Goal: Information Seeking & Learning: Check status

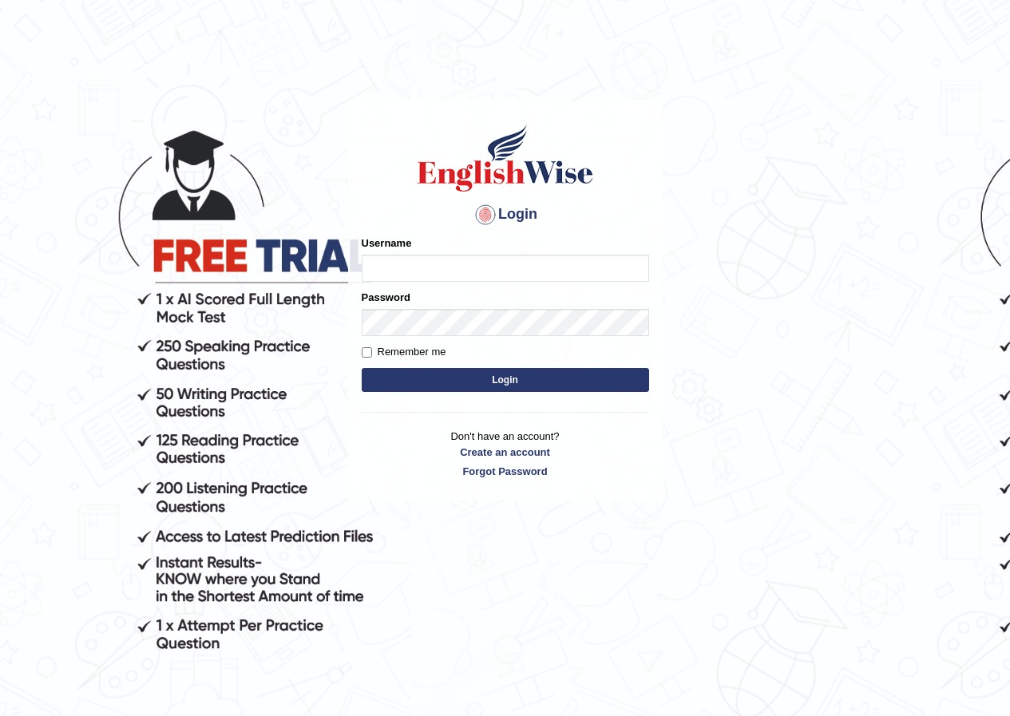
click at [579, 267] on input "Username" at bounding box center [505, 268] width 287 height 27
type input "shoeb51"
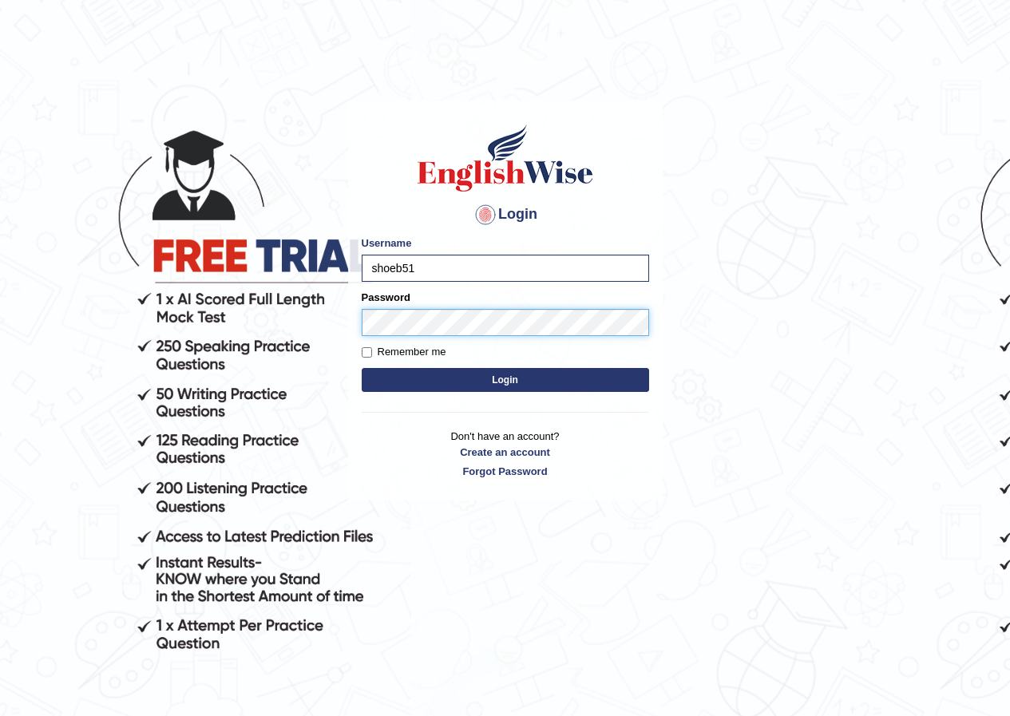
click at [362, 368] on button "Login" at bounding box center [505, 380] width 287 height 24
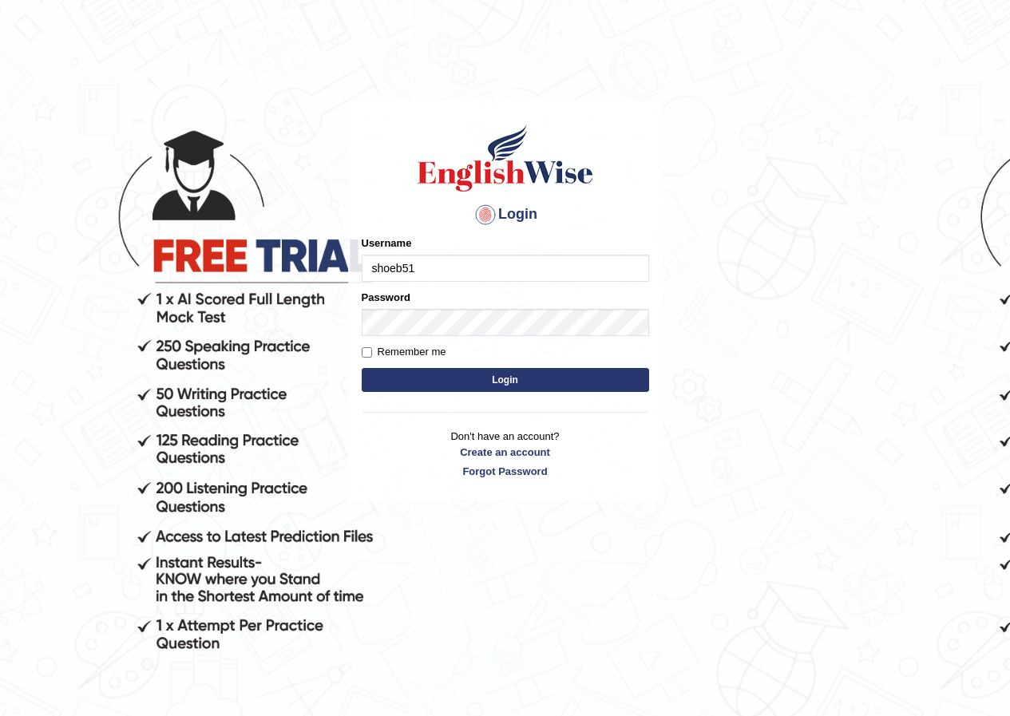
type input "shoeb51"
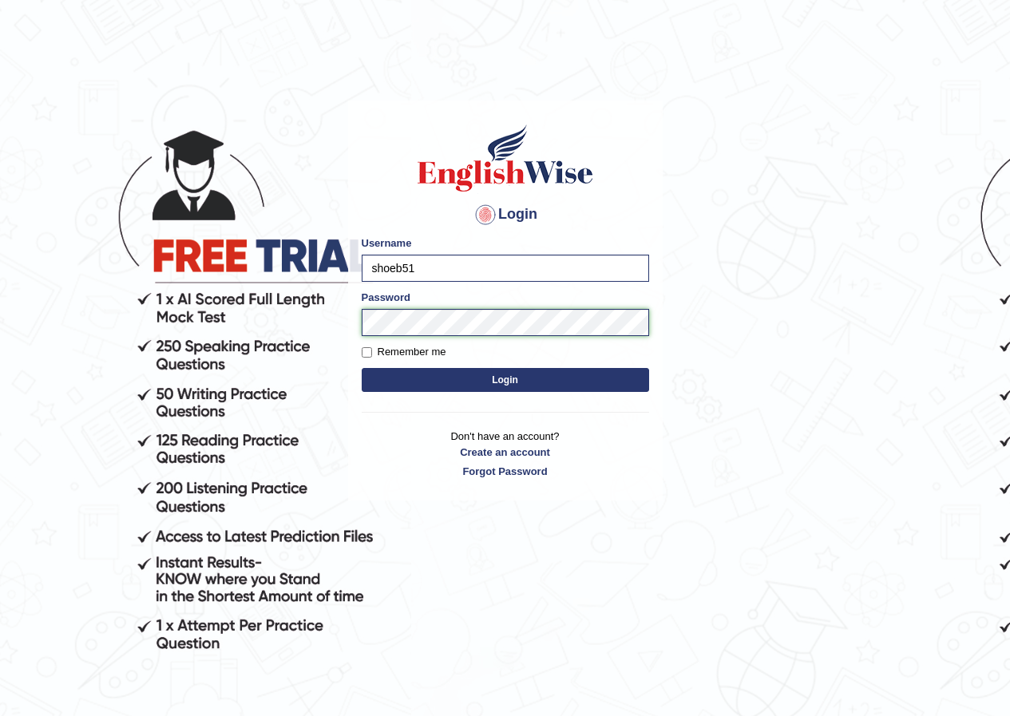
click at [362, 368] on button "Login" at bounding box center [505, 380] width 287 height 24
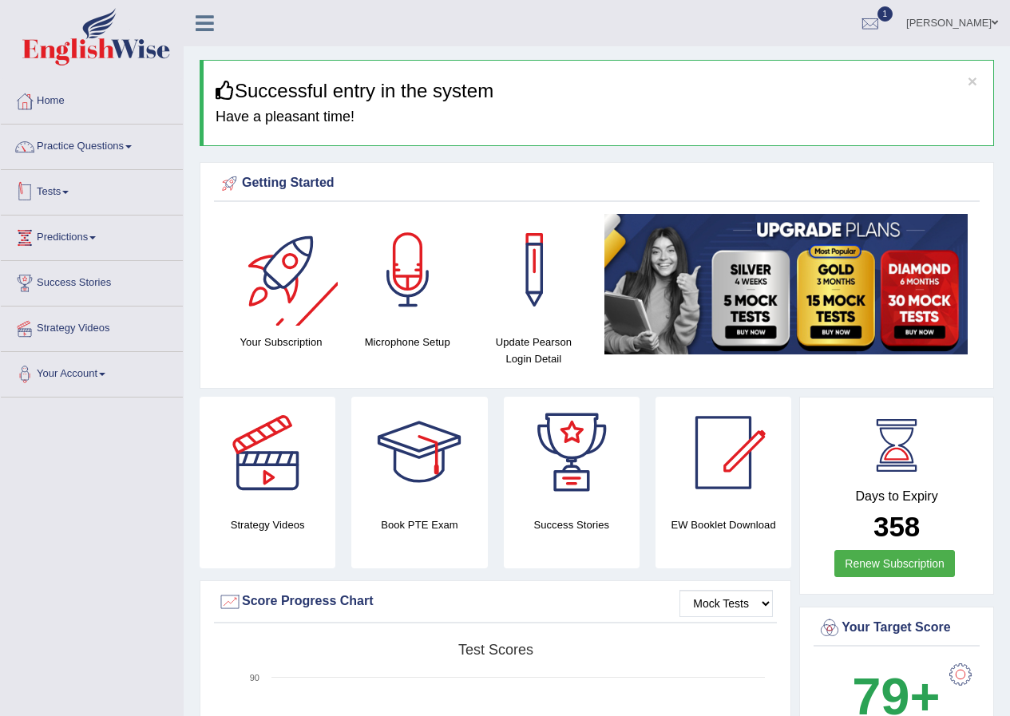
click at [29, 177] on link "Tests" at bounding box center [92, 190] width 182 height 40
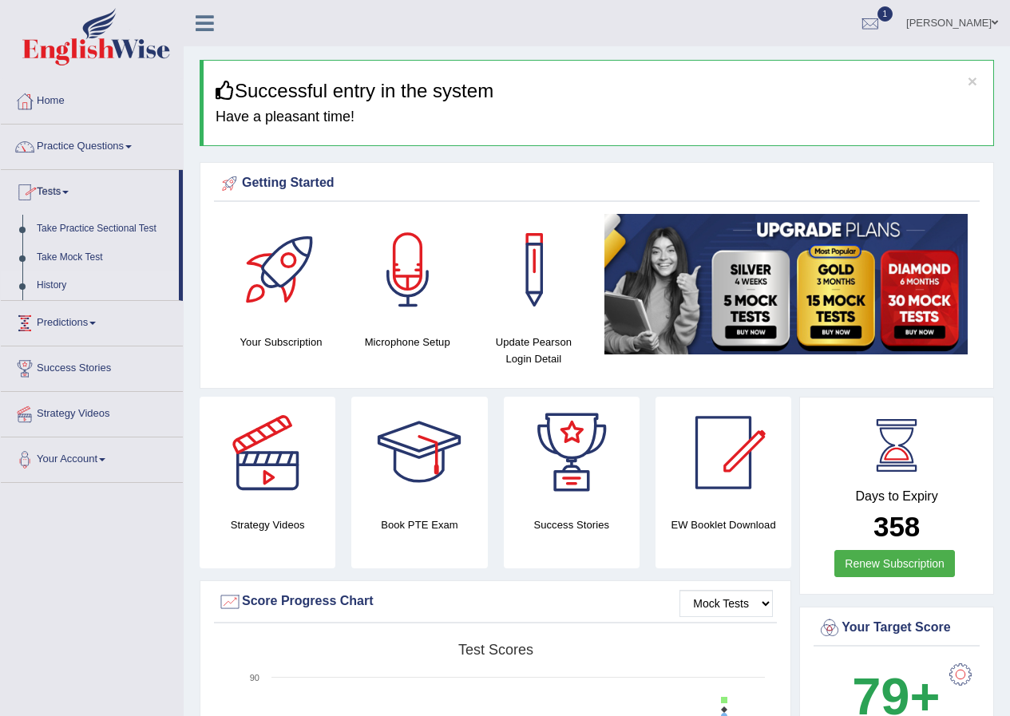
click at [42, 282] on link "History" at bounding box center [104, 285] width 149 height 29
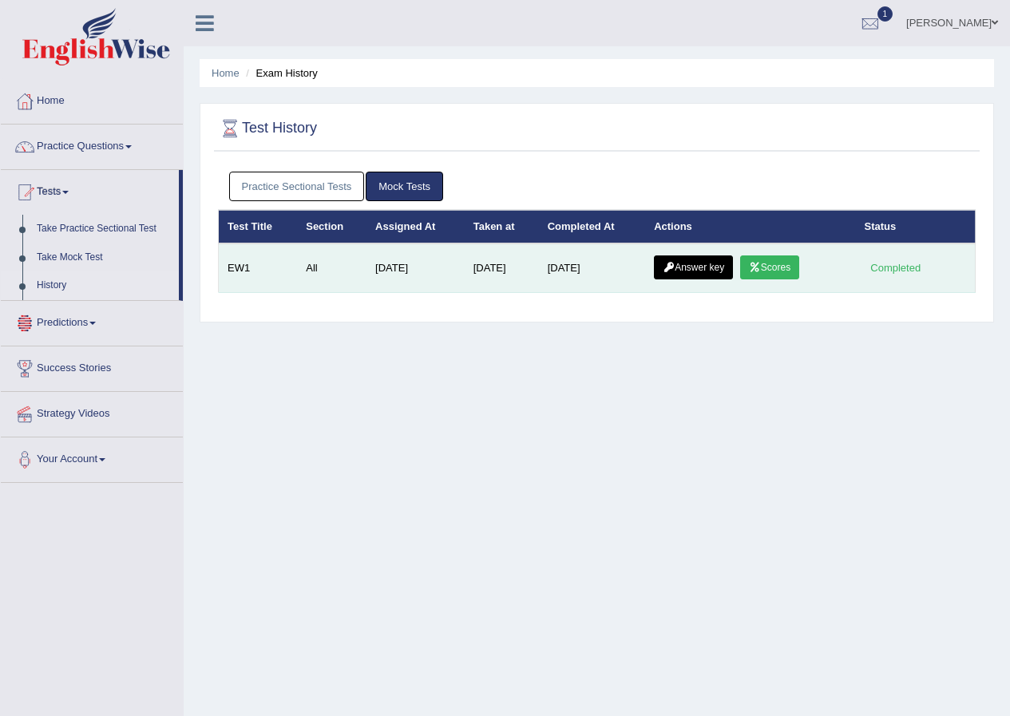
click at [767, 268] on link "Scores" at bounding box center [769, 267] width 59 height 24
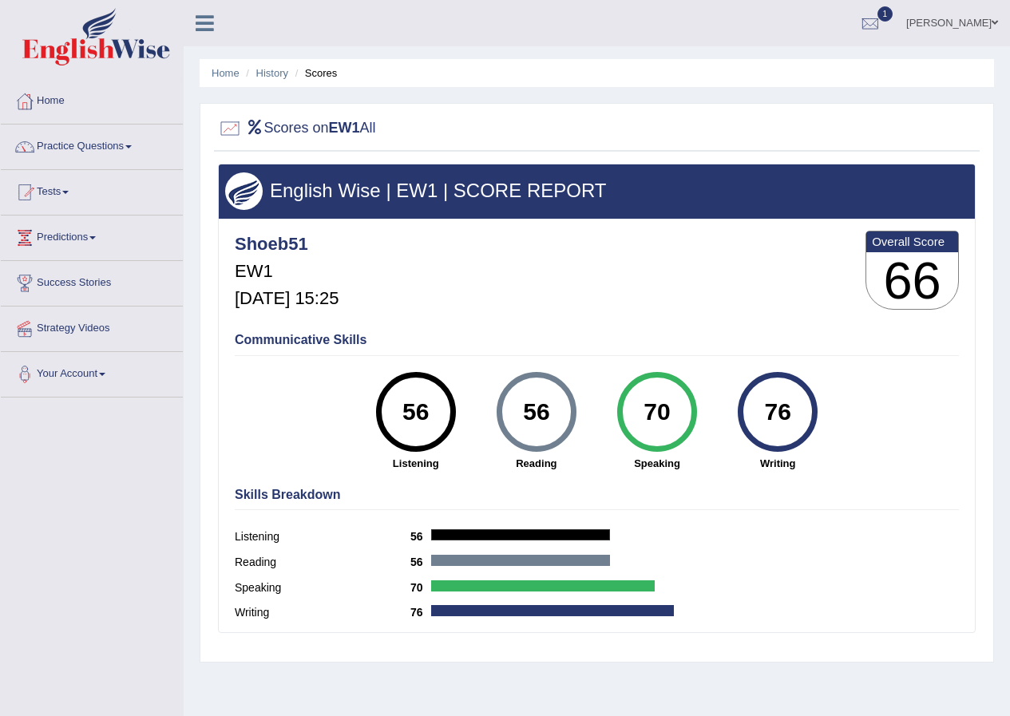
click at [285, 80] on li "History" at bounding box center [265, 72] width 46 height 15
click at [276, 73] on link "History" at bounding box center [272, 73] width 32 height 12
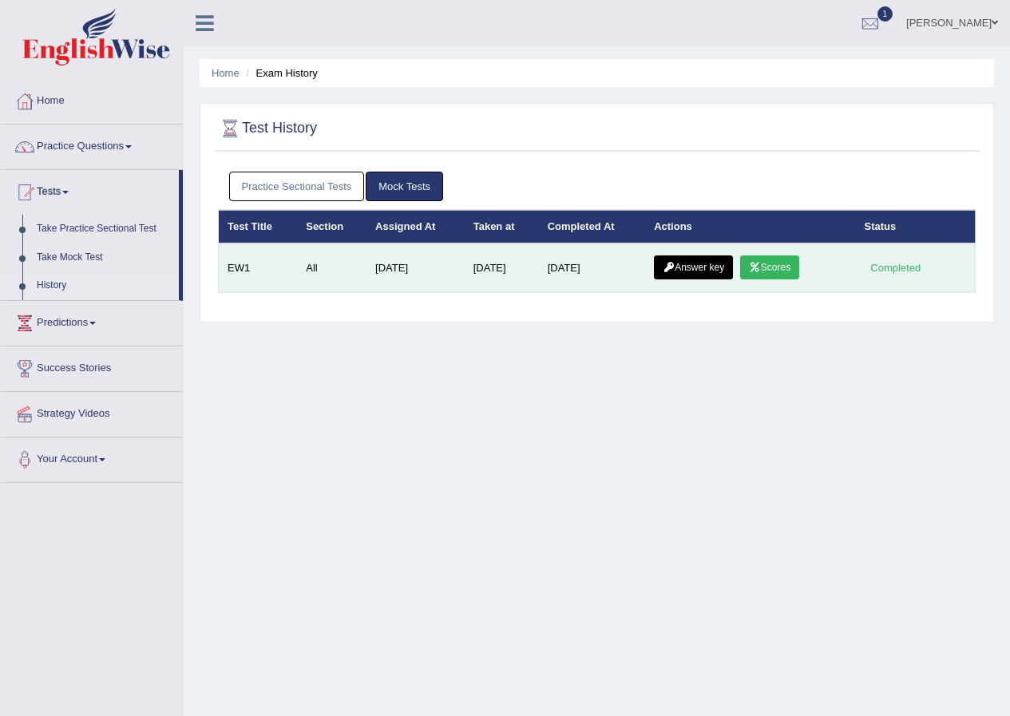
click at [681, 271] on link "Answer key" at bounding box center [693, 267] width 79 height 24
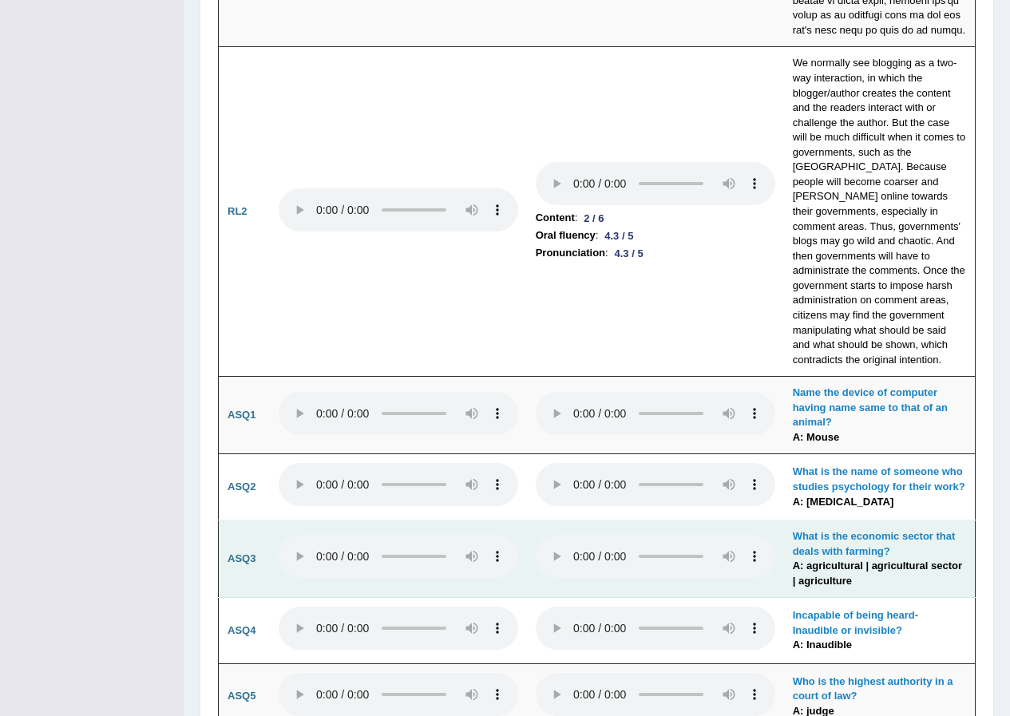
scroll to position [4070, 0]
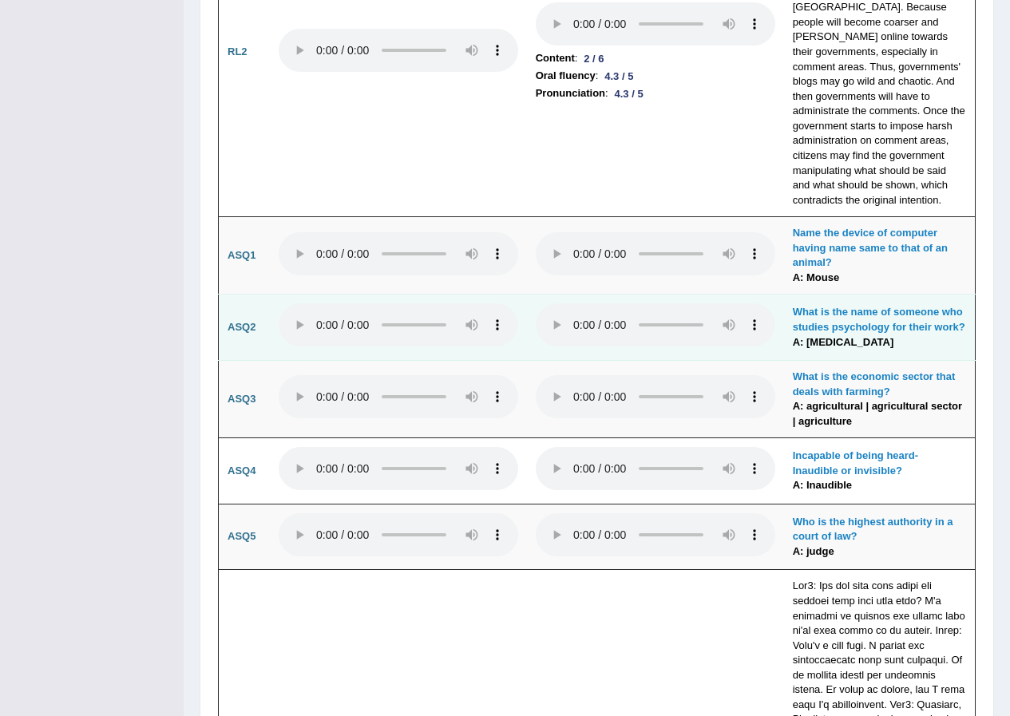
click at [547, 294] on td at bounding box center [655, 327] width 257 height 66
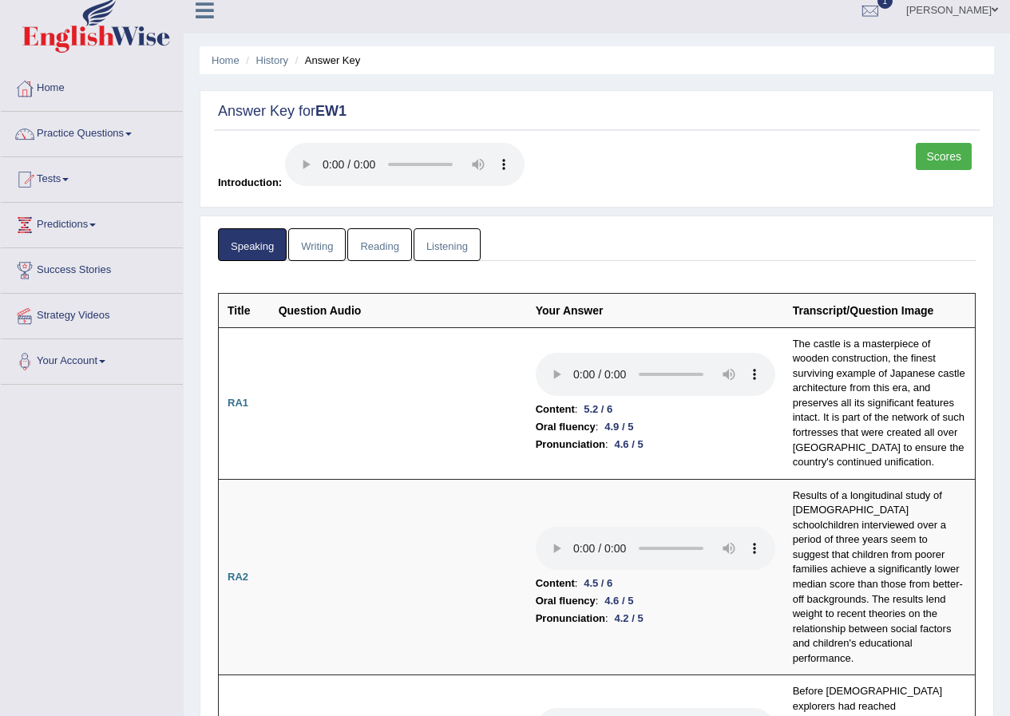
scroll to position [0, 0]
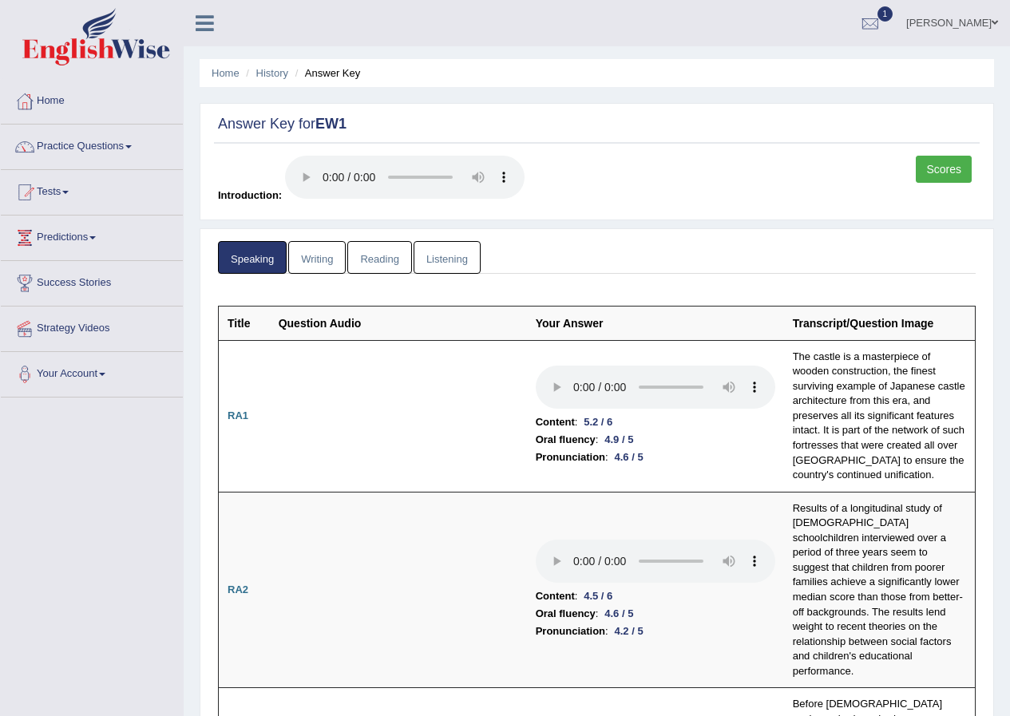
click at [335, 270] on link "Writing" at bounding box center [316, 257] width 57 height 33
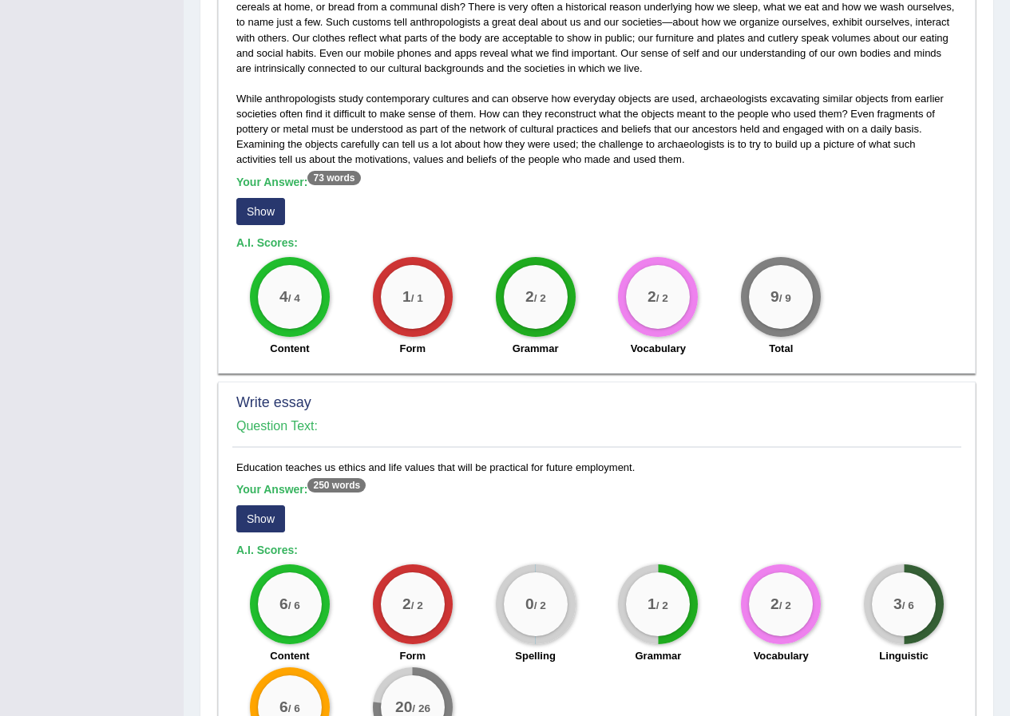
scroll to position [1002, 0]
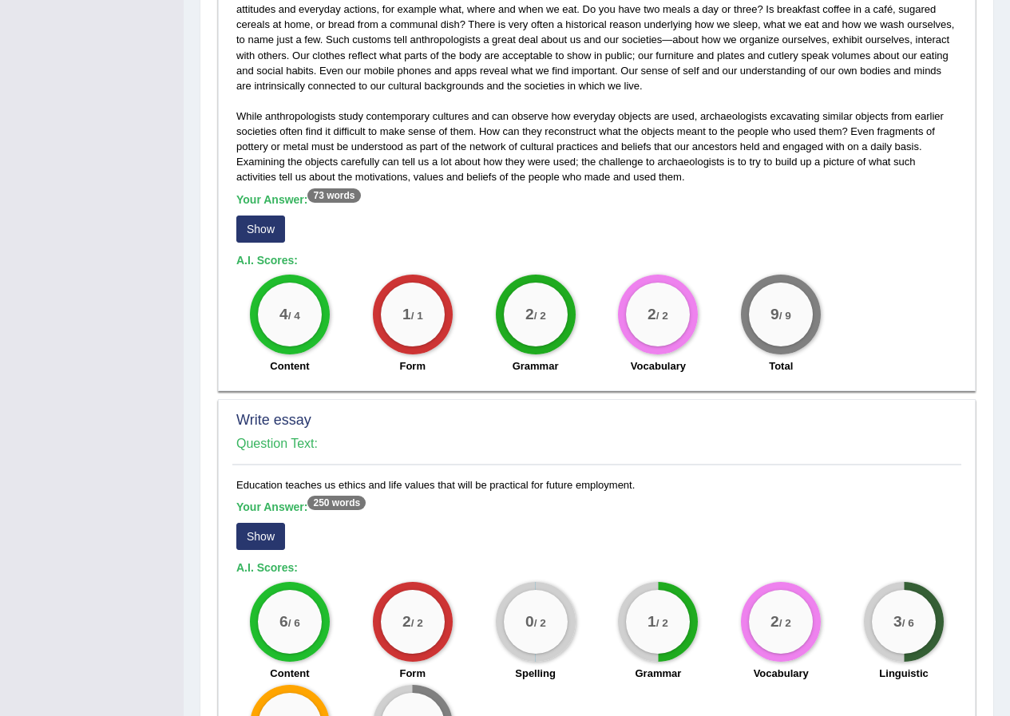
click at [269, 538] on button "Show" at bounding box center [260, 536] width 49 height 27
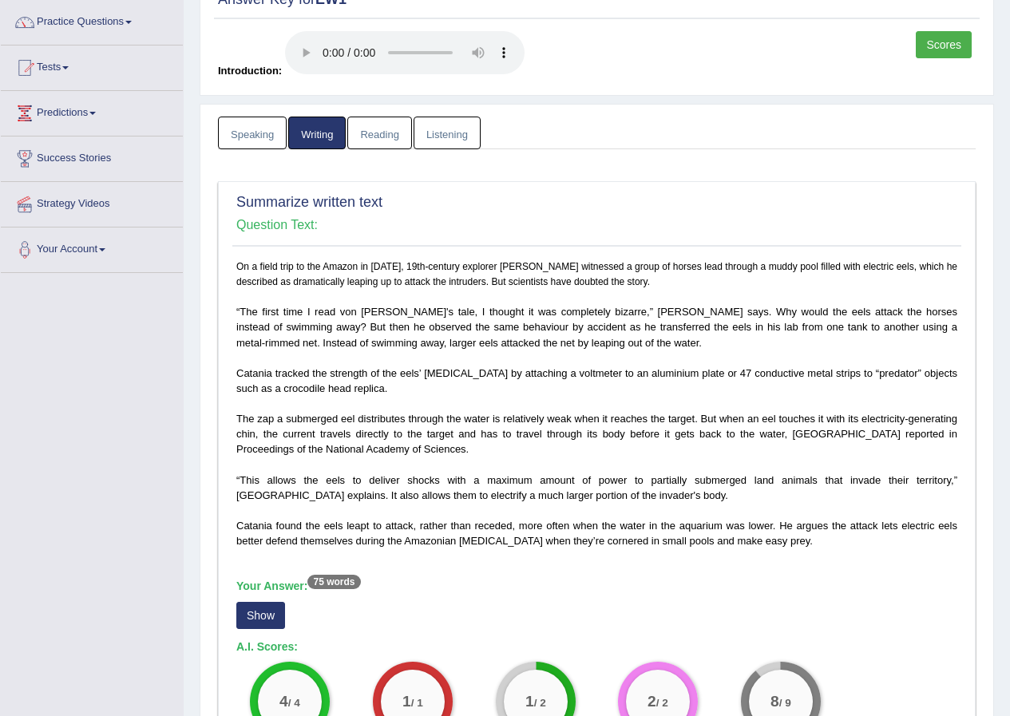
scroll to position [0, 0]
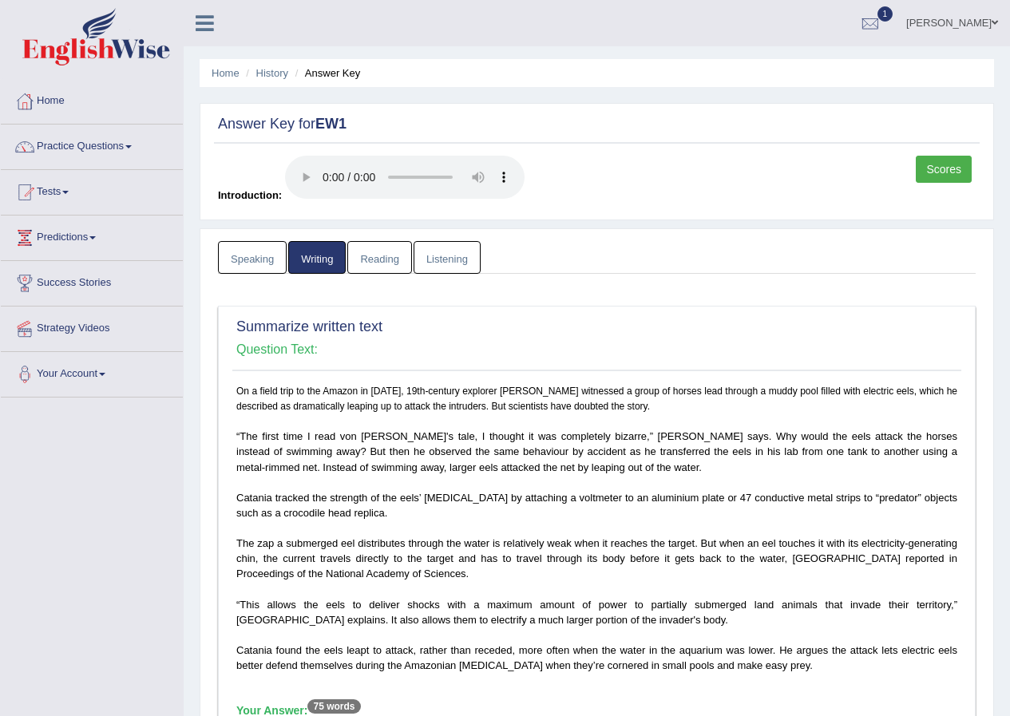
click at [383, 245] on link "Reading" at bounding box center [379, 257] width 64 height 33
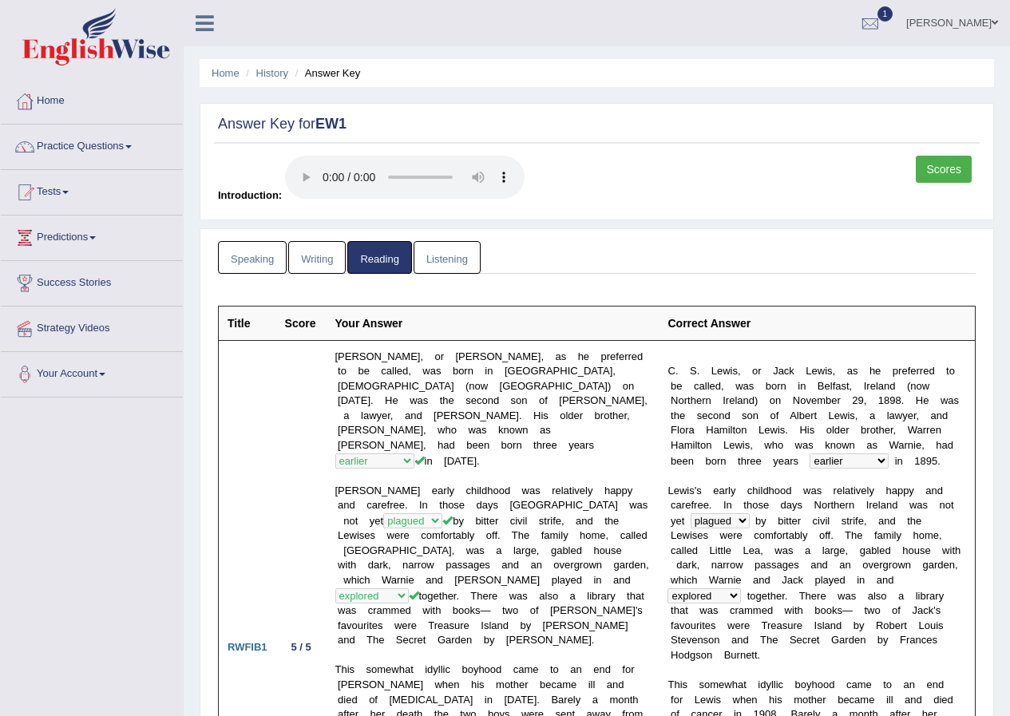
click at [431, 261] on link "Listening" at bounding box center [446, 257] width 67 height 33
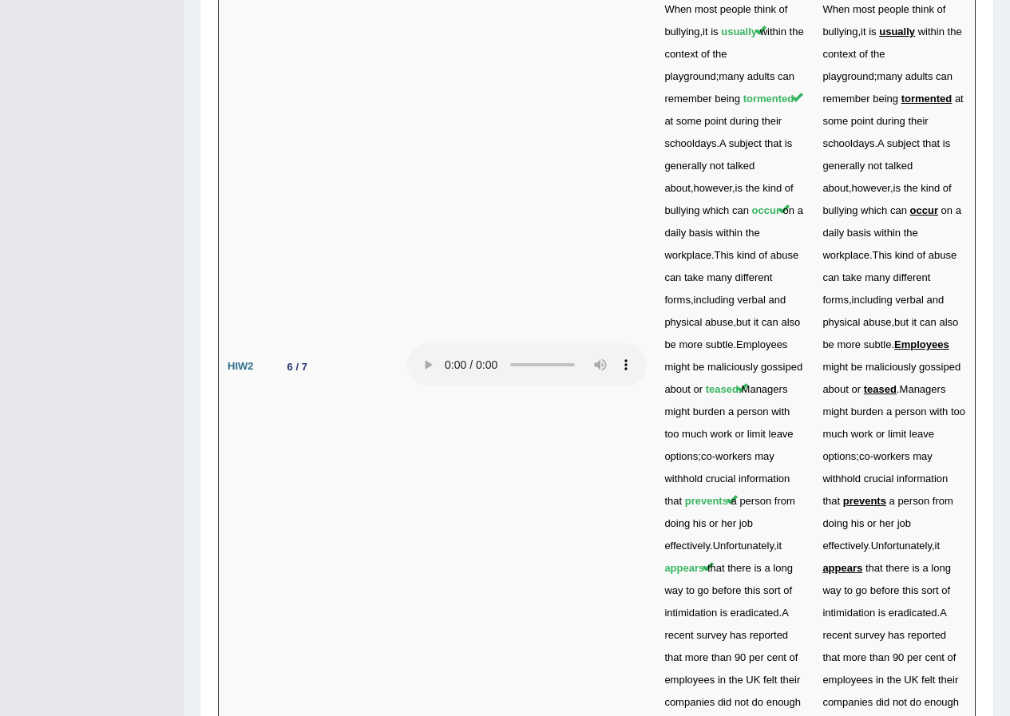
scroll to position [5771, 0]
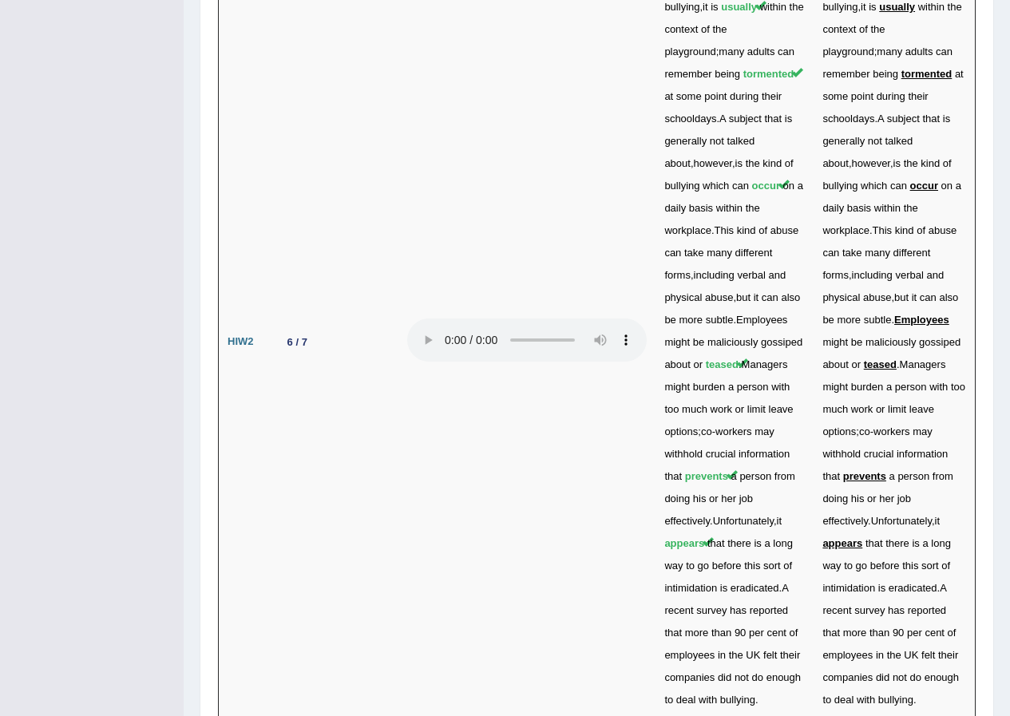
drag, startPoint x: 891, startPoint y: 681, endPoint x: 880, endPoint y: 627, distance: 55.3
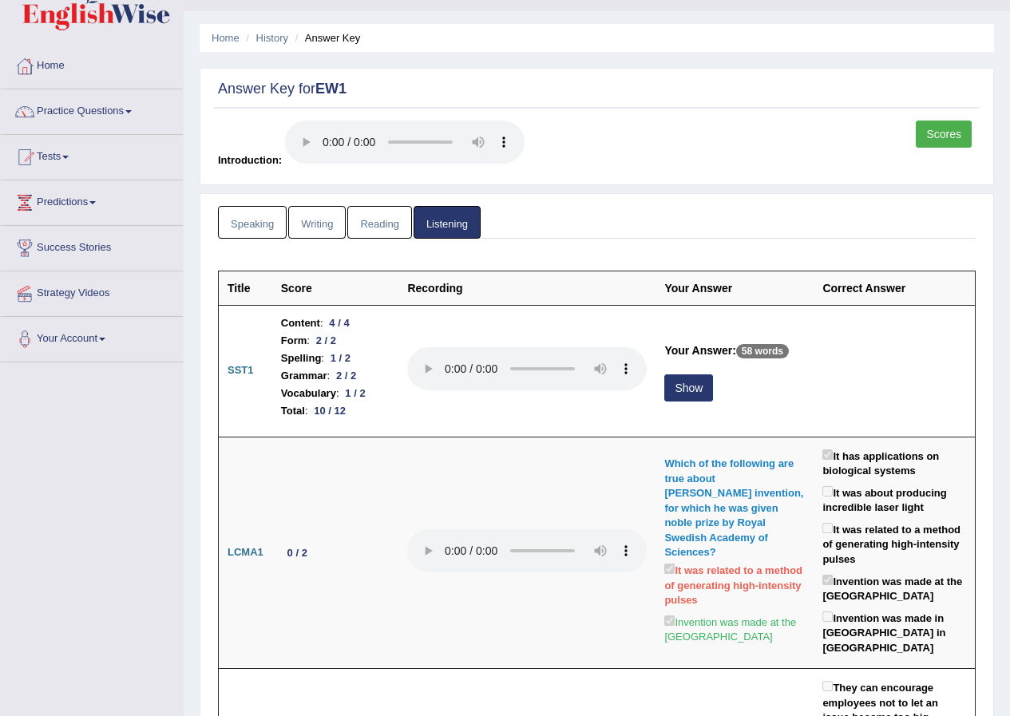
scroll to position [0, 0]
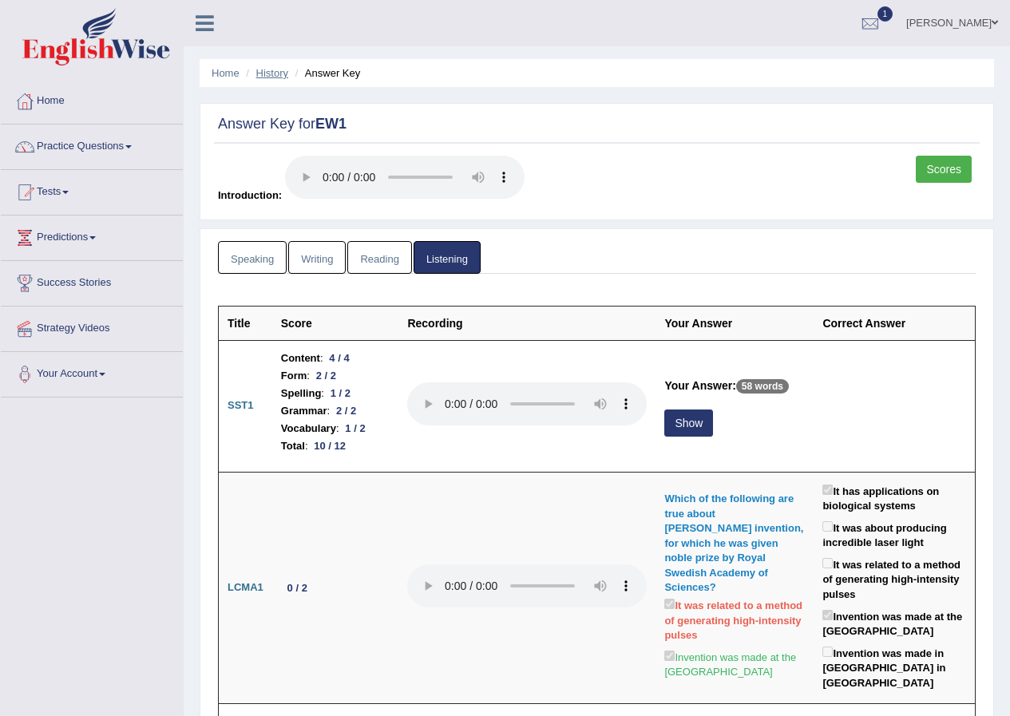
click at [275, 70] on link "History" at bounding box center [272, 73] width 32 height 12
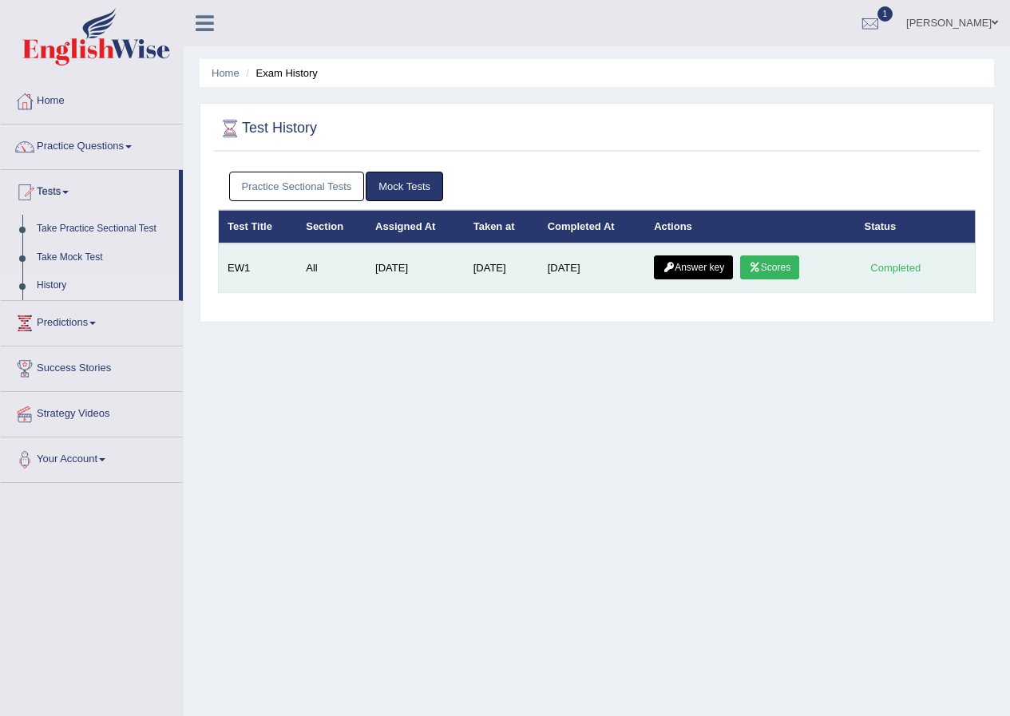
click at [783, 273] on link "Scores" at bounding box center [769, 267] width 59 height 24
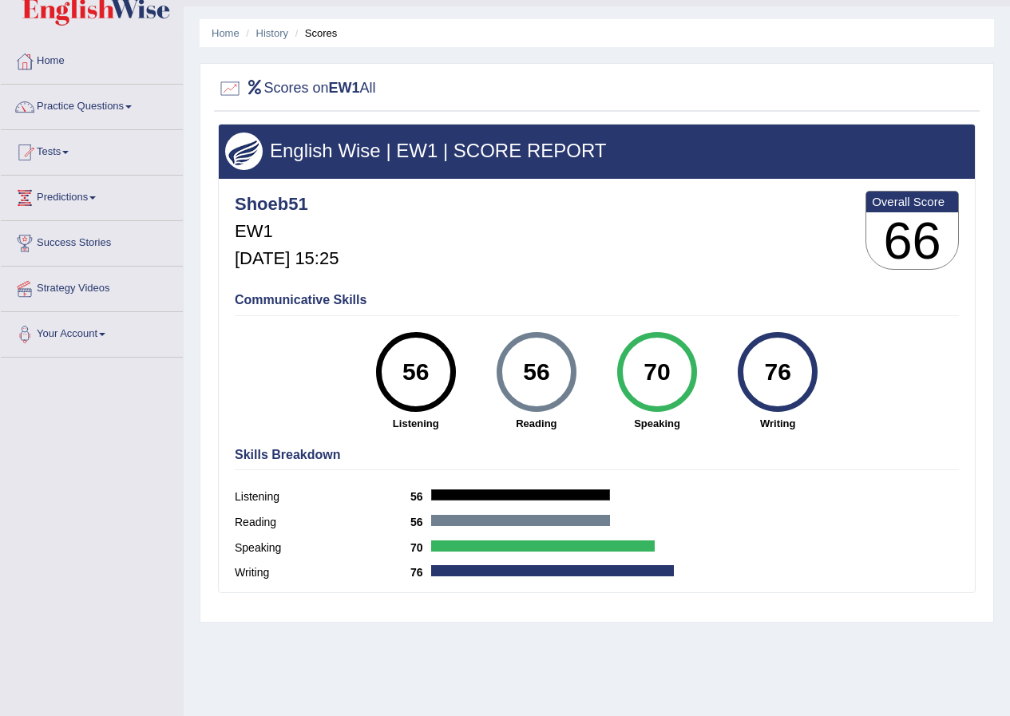
scroll to position [80, 0]
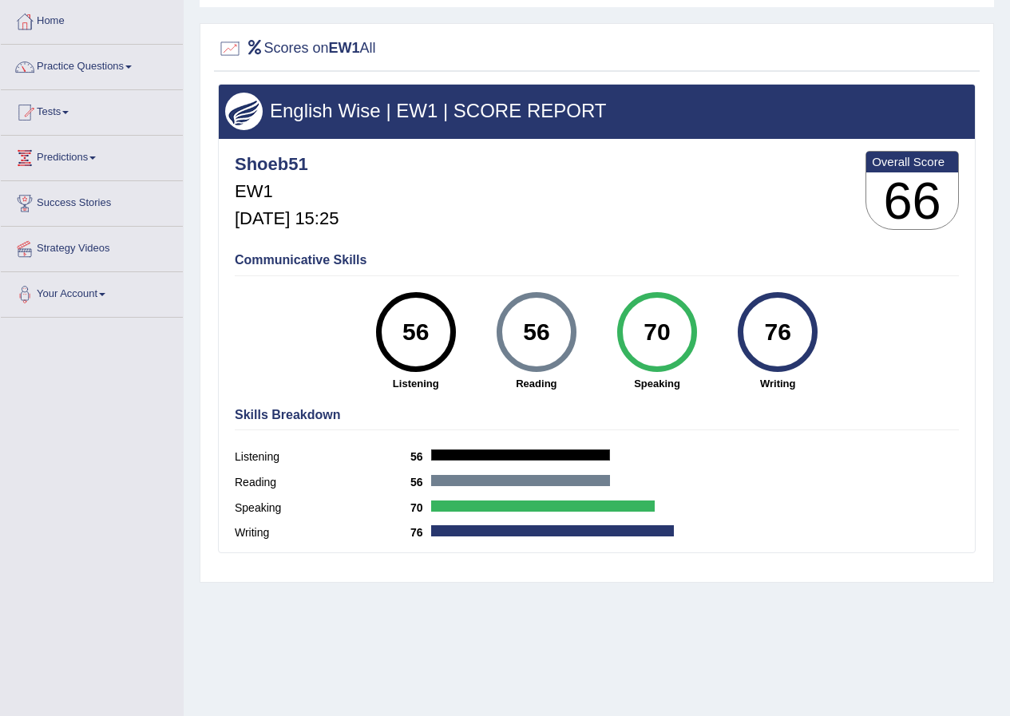
drag, startPoint x: 716, startPoint y: 358, endPoint x: 889, endPoint y: 354, distance: 173.2
click at [889, 354] on div "Communicative Skills 56 Listening 56 Reading 70 Speaking 76 Writing" at bounding box center [597, 320] width 732 height 151
click at [887, 357] on div "Communicative Skills 56 Listening 56 Reading 70 Speaking 76 Writing" at bounding box center [597, 320] width 732 height 151
click at [884, 357] on div "Communicative Skills 56 Listening 56 Reading 70 Speaking 76 Writing" at bounding box center [597, 320] width 732 height 151
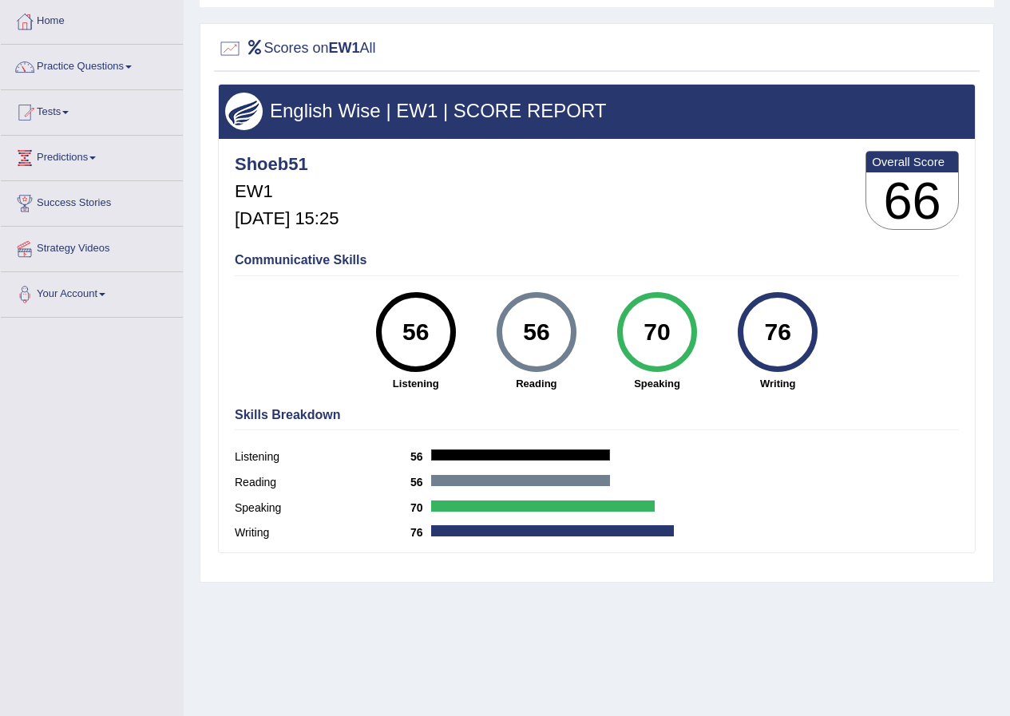
click at [884, 357] on div "Communicative Skills 56 Listening 56 Reading 70 Speaking 76 Writing" at bounding box center [597, 320] width 732 height 151
click at [883, 357] on div "Communicative Skills 56 Listening 56 Reading 70 Speaking 76 Writing" at bounding box center [597, 320] width 732 height 151
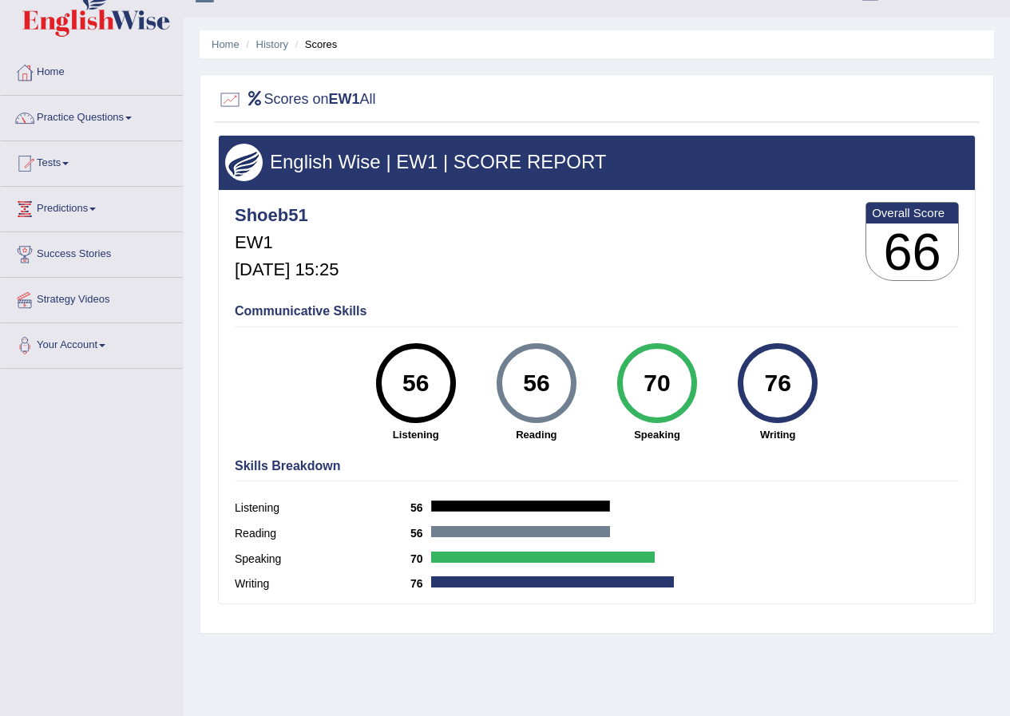
scroll to position [0, 0]
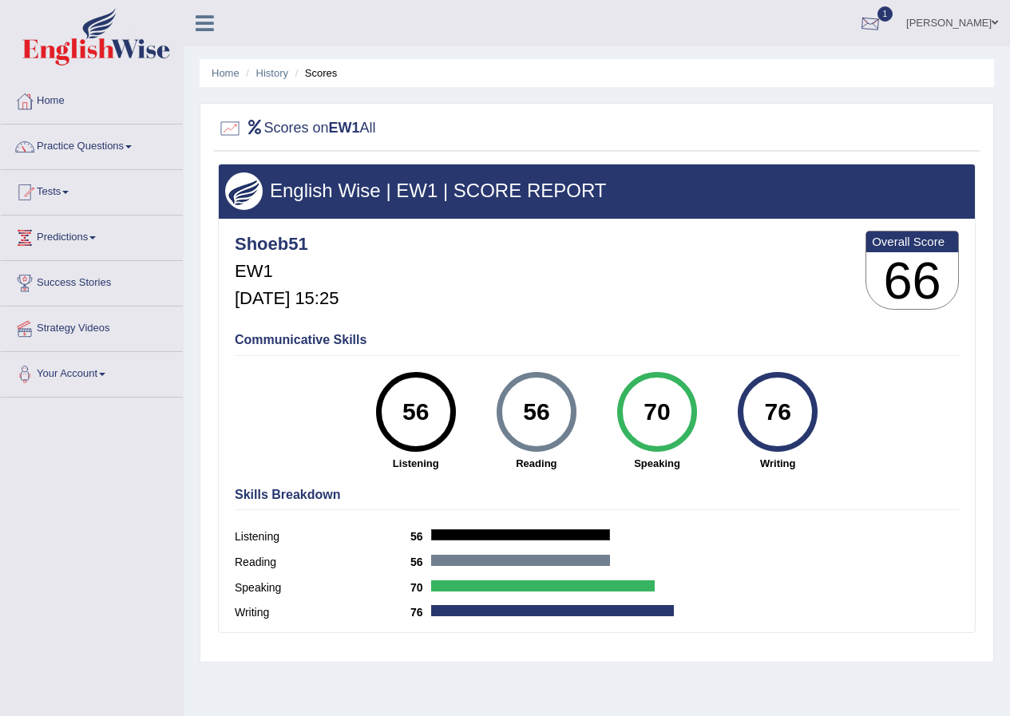
click at [882, 32] on div at bounding box center [870, 24] width 24 height 24
click at [782, 65] on link "EW1 Sep 8, 2025 Exam evaluated" at bounding box center [774, 72] width 220 height 34
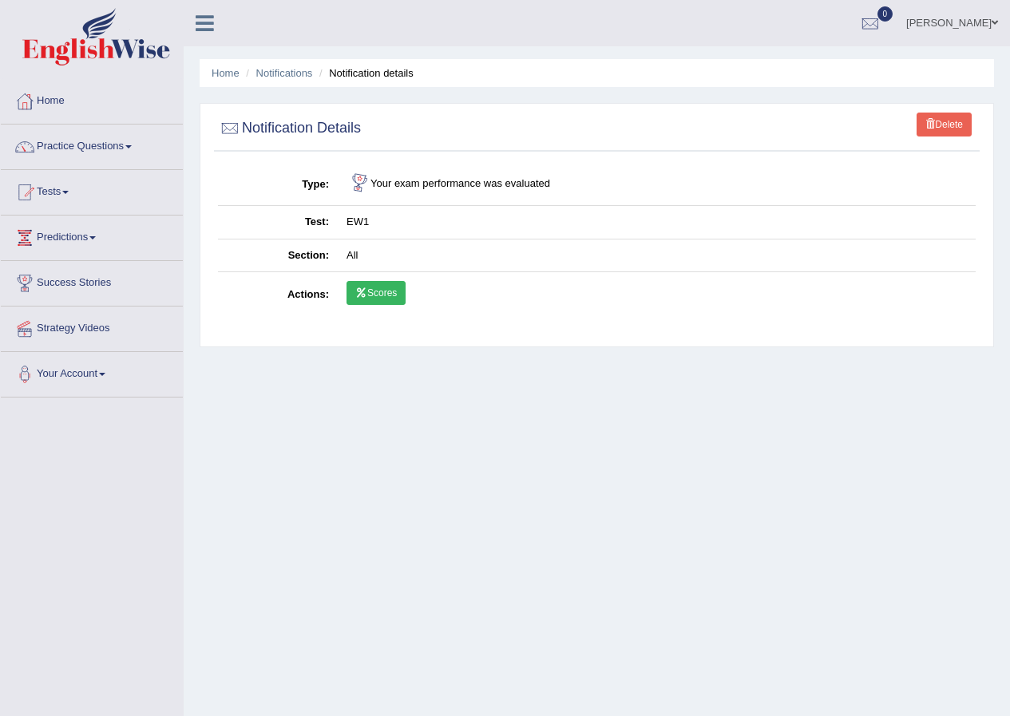
click at [365, 283] on link "Scores" at bounding box center [375, 293] width 59 height 24
click at [287, 71] on link "Notifications" at bounding box center [284, 73] width 57 height 12
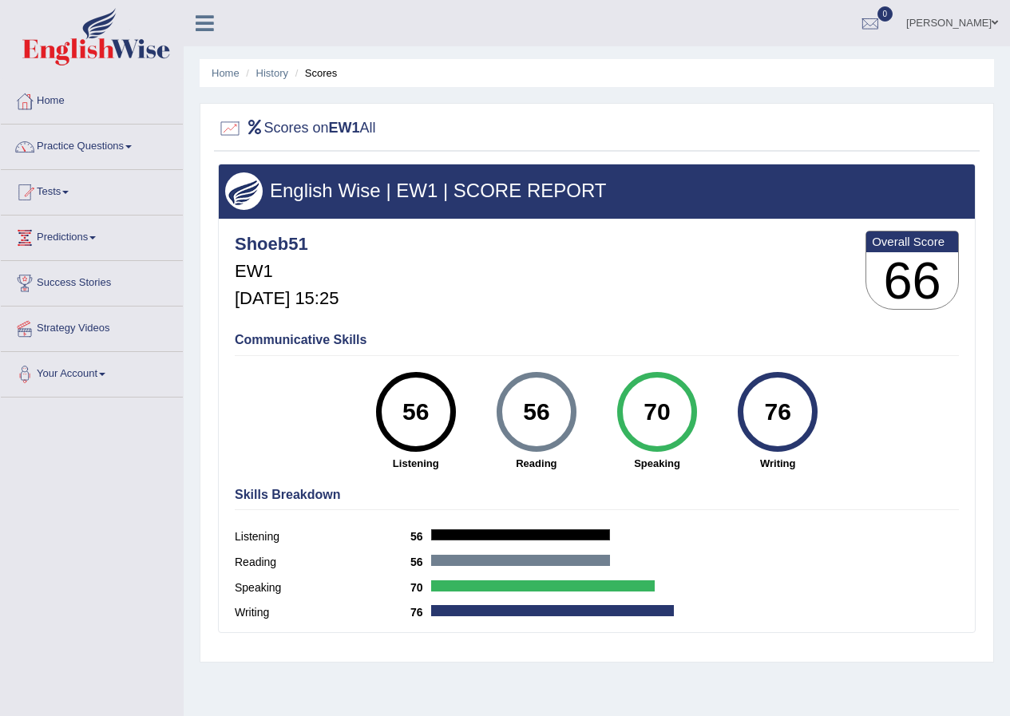
click at [231, 69] on link "Home" at bounding box center [225, 73] width 28 height 12
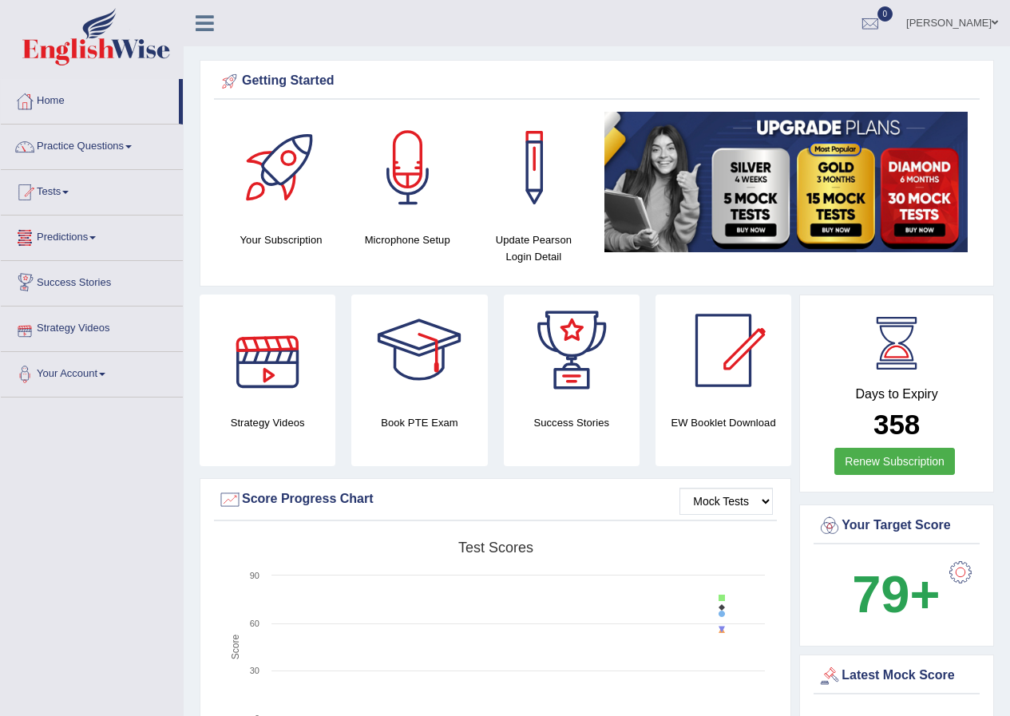
click at [46, 239] on link "Predictions" at bounding box center [92, 235] width 182 height 40
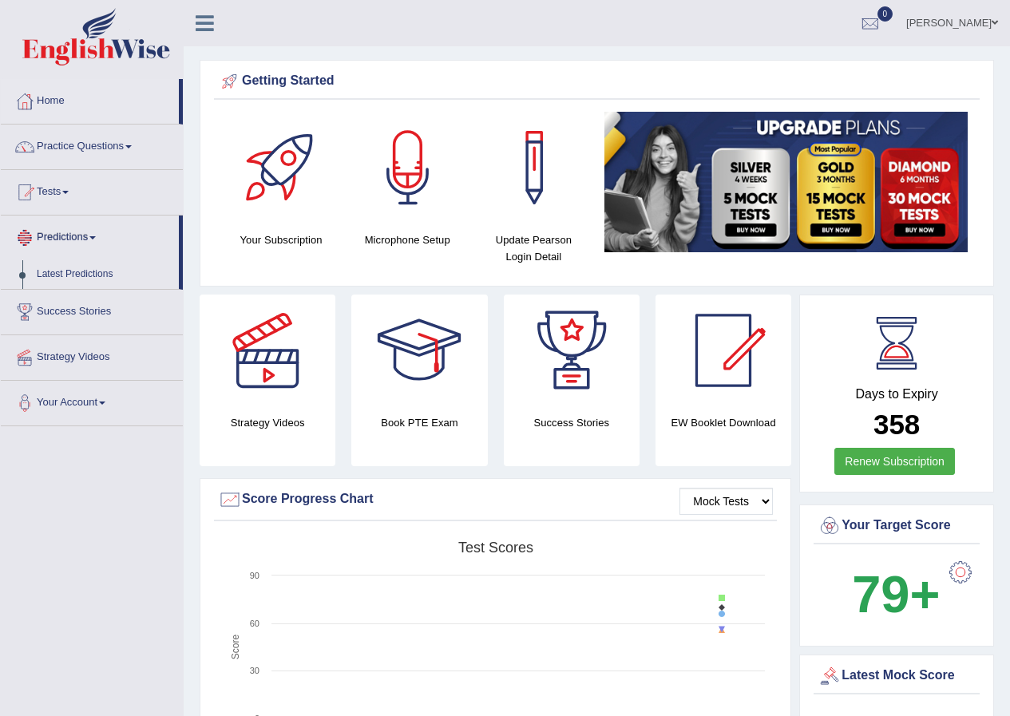
click at [46, 211] on li "Tests Take Practice Sectional Test Take Mock Test History" at bounding box center [92, 192] width 182 height 45
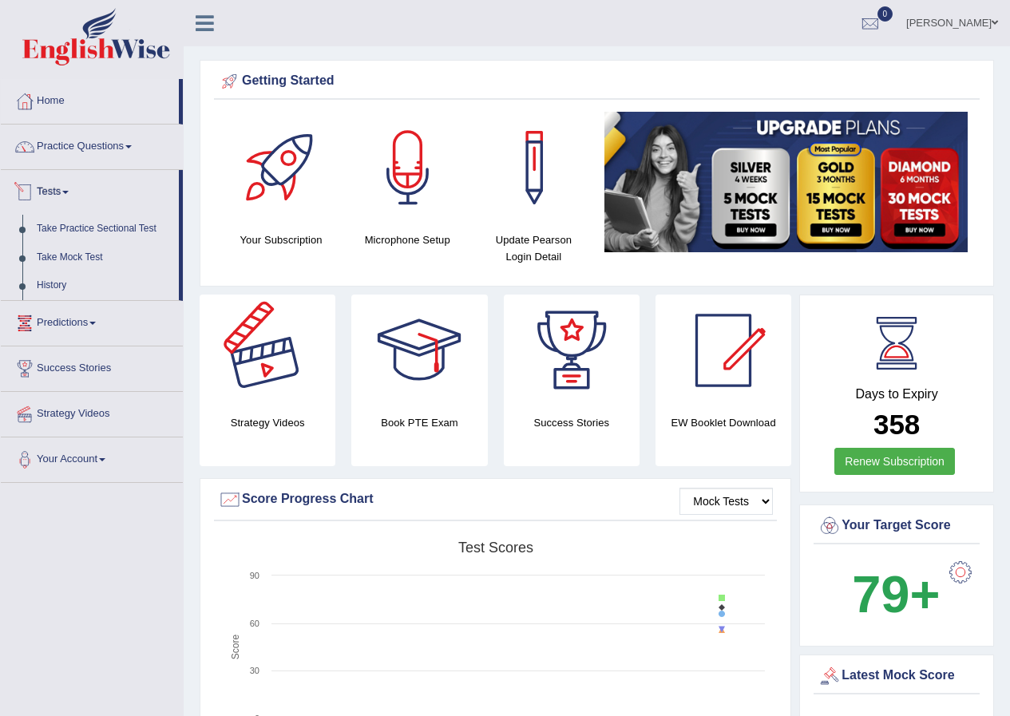
click at [46, 278] on link "History" at bounding box center [104, 285] width 149 height 29
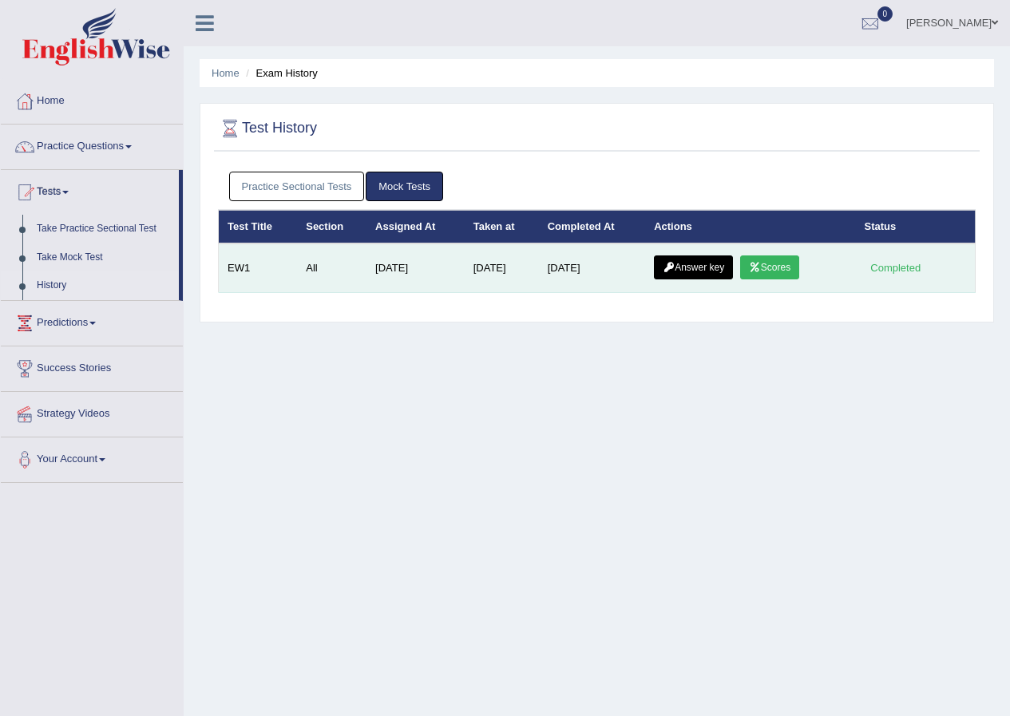
click at [780, 275] on link "Scores" at bounding box center [769, 267] width 59 height 24
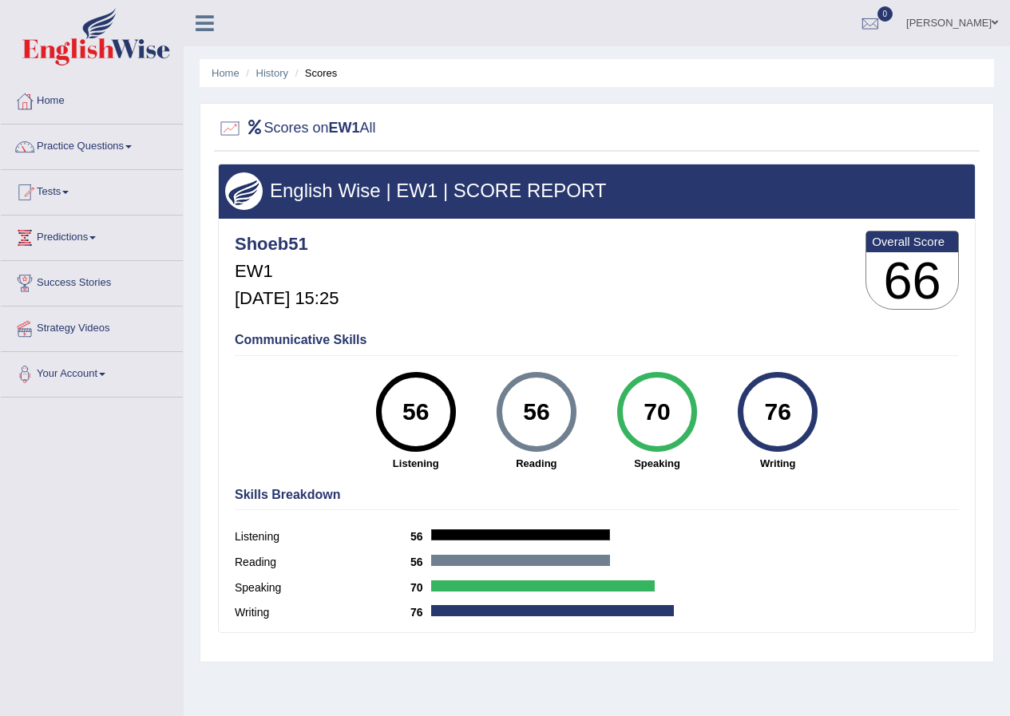
scroll to position [122, 0]
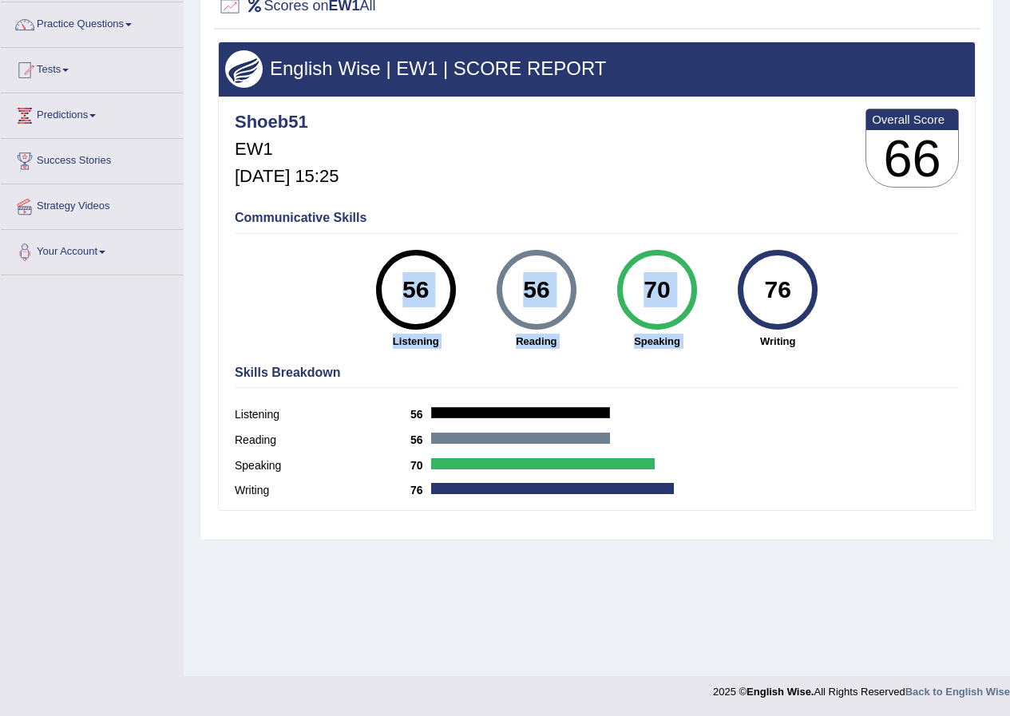
drag, startPoint x: 745, startPoint y: 294, endPoint x: 883, endPoint y: 305, distance: 139.3
click at [883, 305] on div "Communicative Skills 56 Listening 56 [GEOGRAPHIC_DATA] 70 Speaking 76 Writing" at bounding box center [597, 278] width 732 height 151
click at [815, 302] on div "76" at bounding box center [777, 290] width 80 height 80
click at [794, 290] on div "76" at bounding box center [778, 289] width 58 height 67
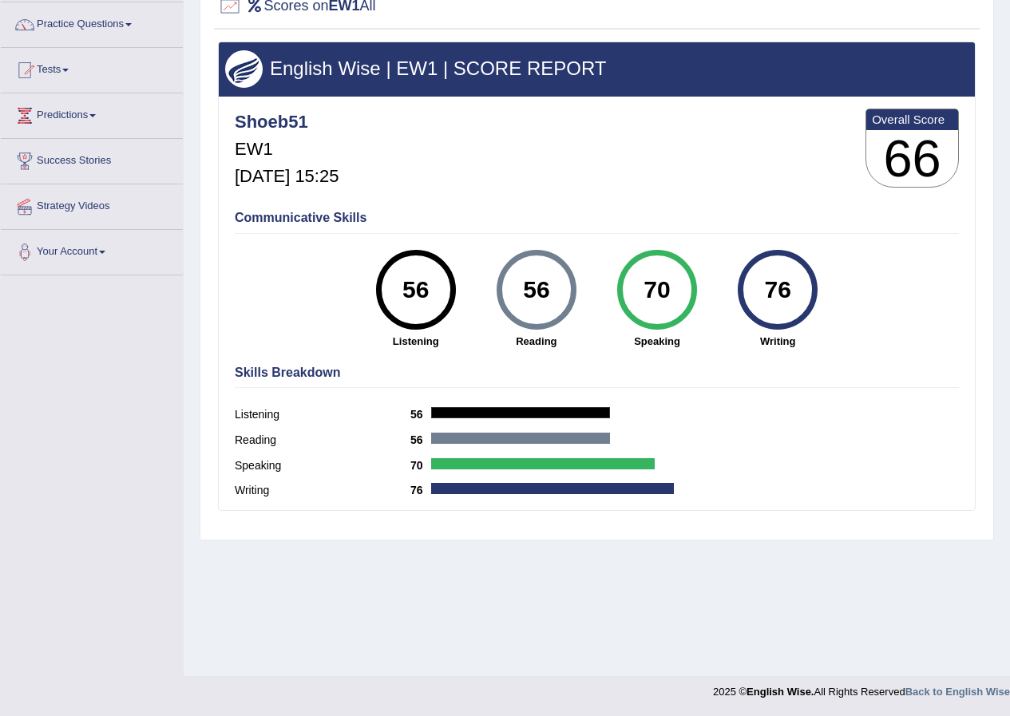
click at [794, 290] on div "76" at bounding box center [778, 289] width 58 height 67
click at [877, 211] on h4 "Communicative Skills" at bounding box center [597, 218] width 724 height 14
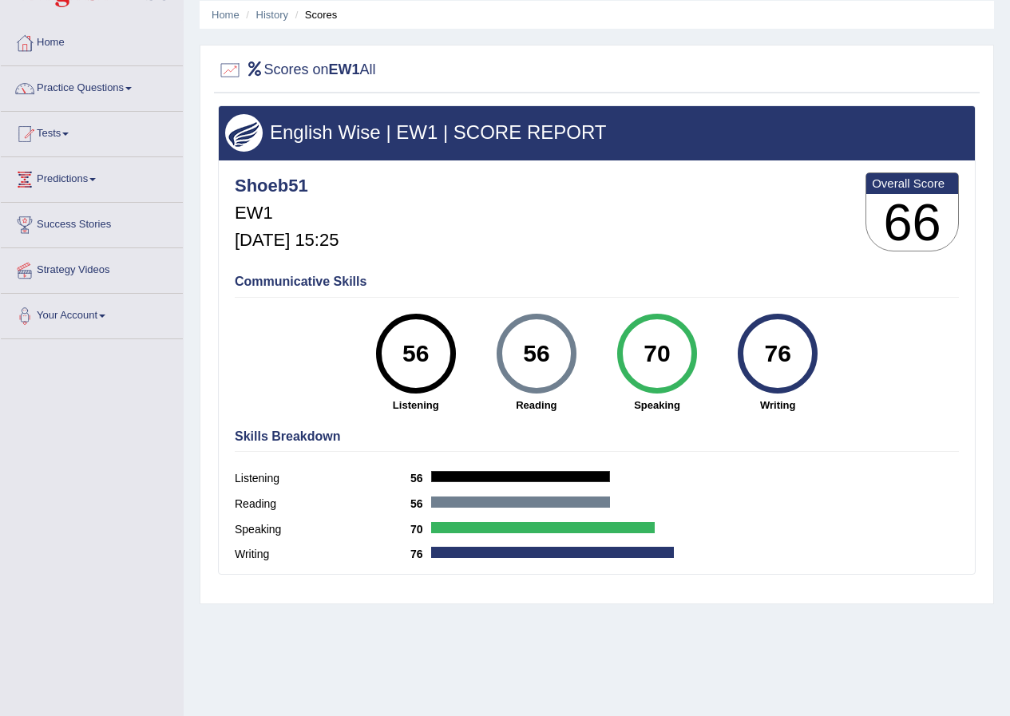
scroll to position [0, 0]
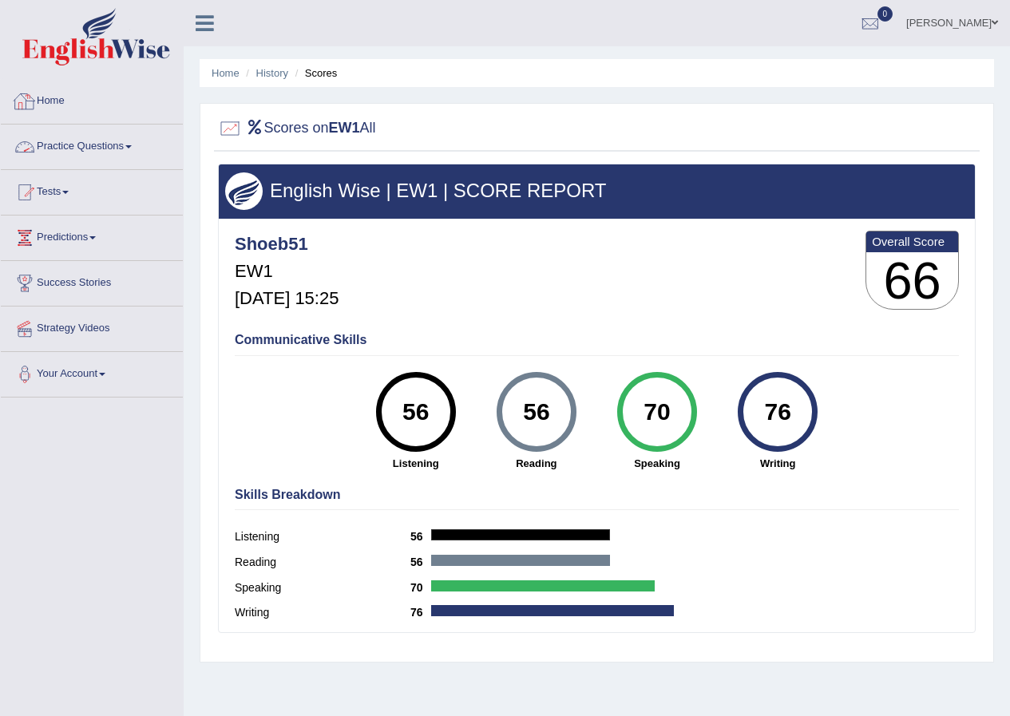
click at [65, 102] on link "Home" at bounding box center [92, 99] width 182 height 40
